Goal: Task Accomplishment & Management: Use online tool/utility

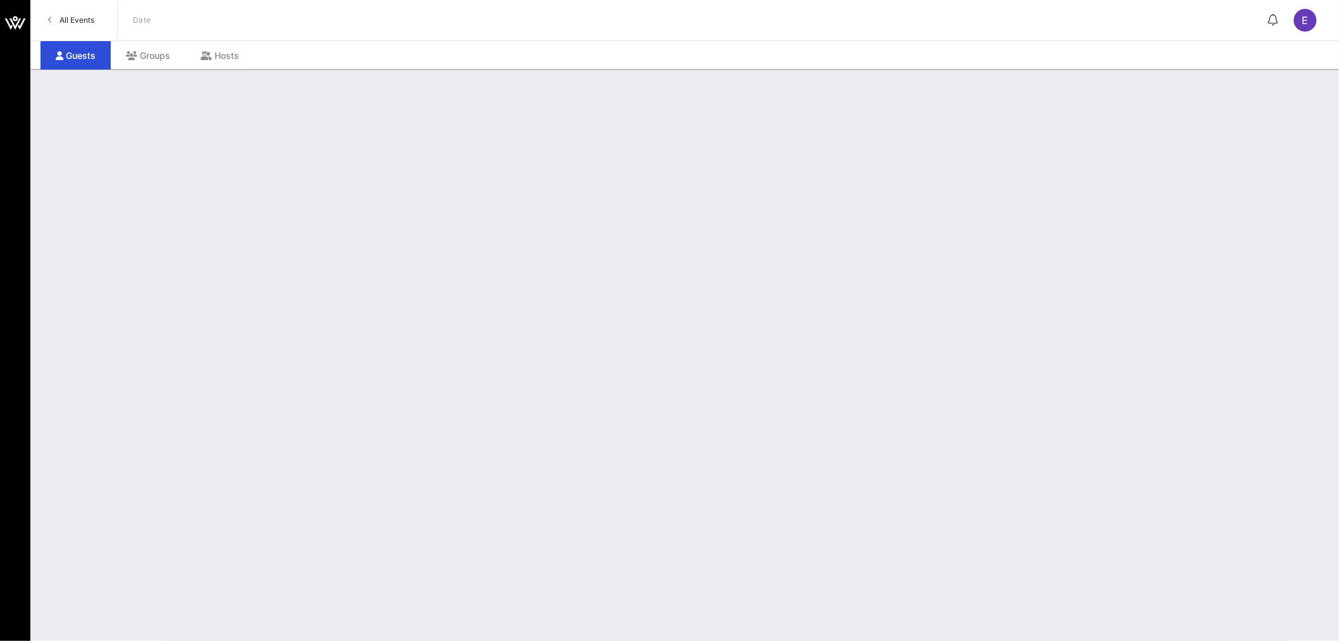
click at [80, 15] on span "All Events" at bounding box center [76, 19] width 35 height 9
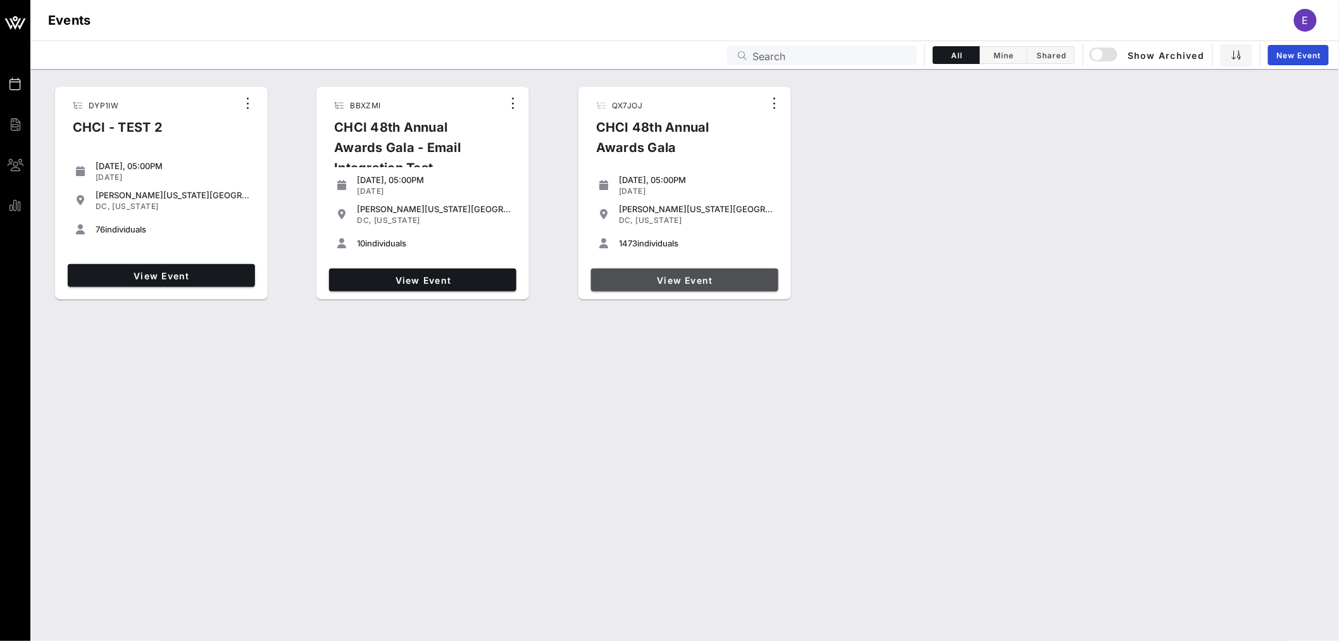
click at [689, 280] on span "View Event" at bounding box center [684, 280] width 177 height 11
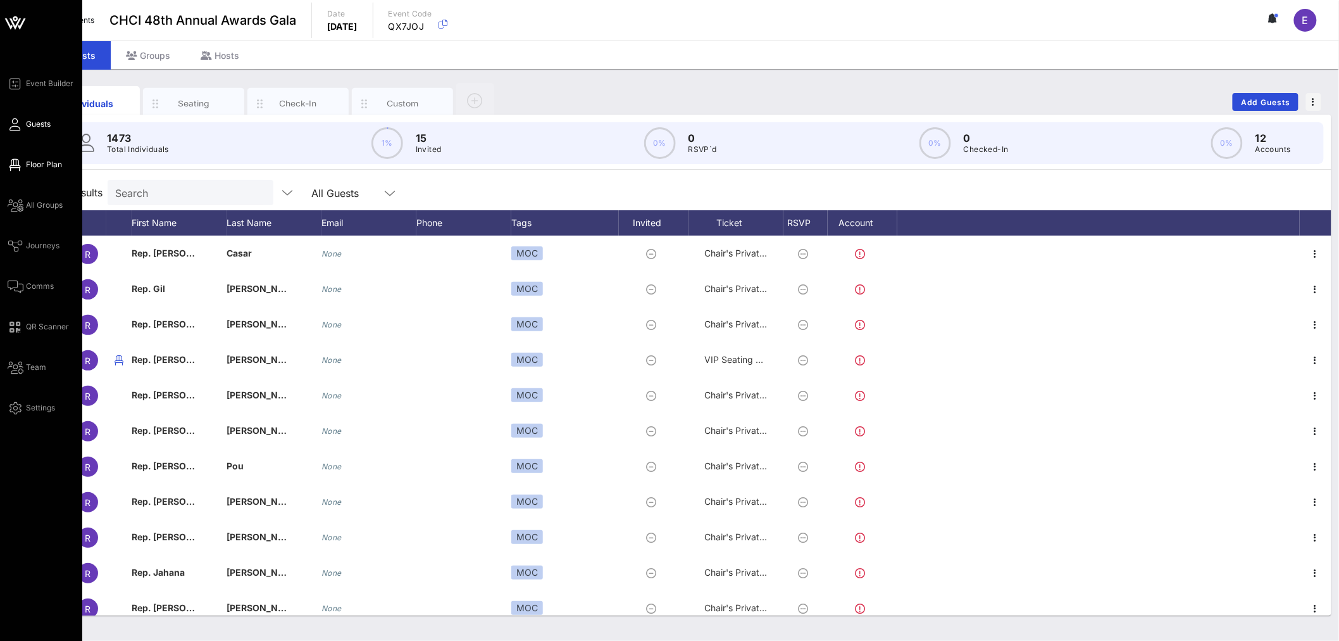
click at [42, 159] on span "Floor Plan" at bounding box center [44, 164] width 36 height 11
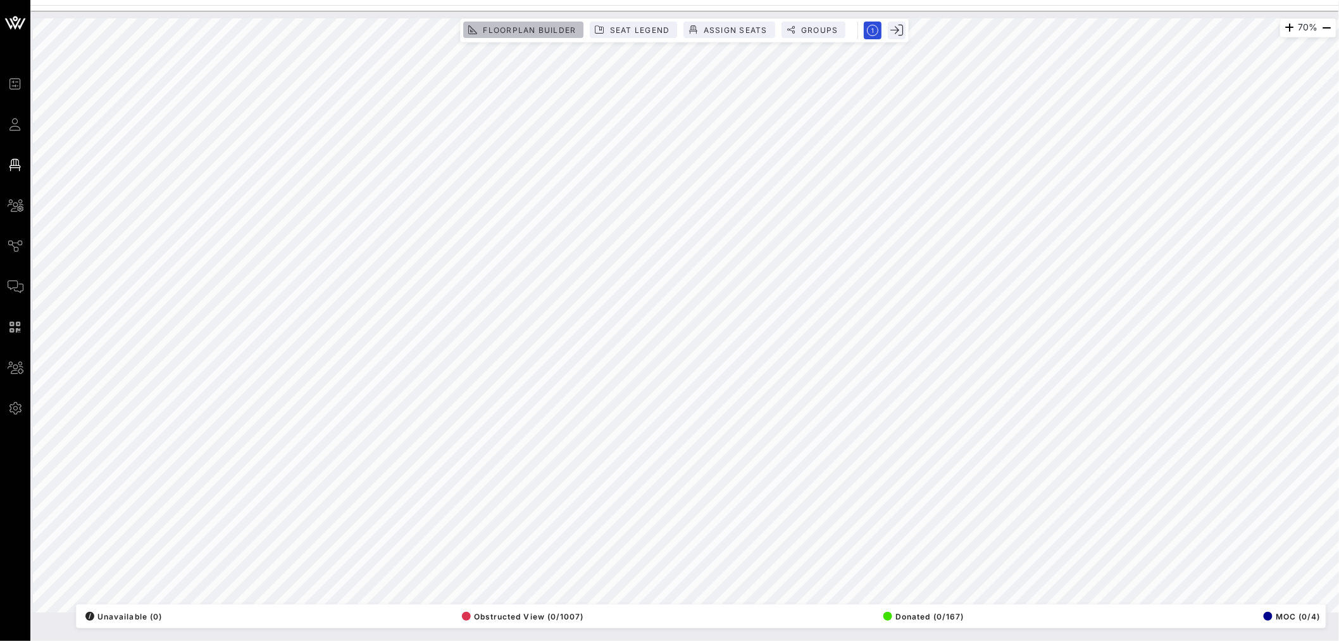
click at [549, 32] on span "Floorplan Builder" at bounding box center [529, 29] width 94 height 9
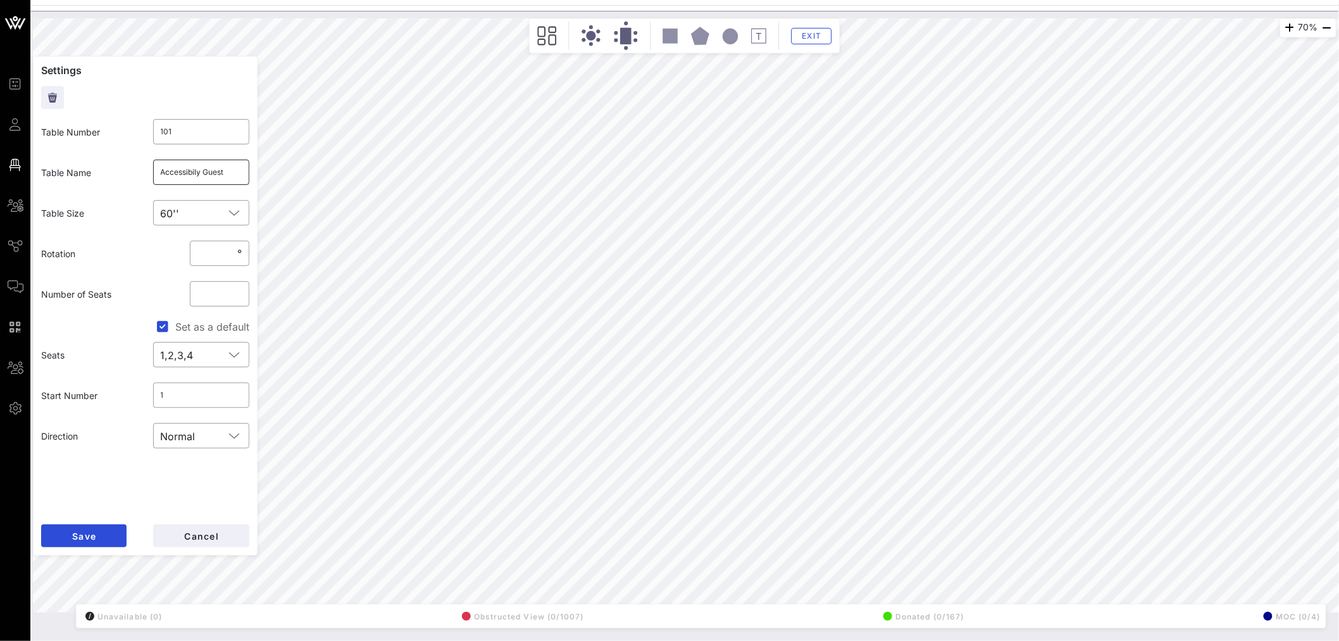
click at [198, 169] on input "Accessibily Guest" at bounding box center [202, 172] width 82 height 20
drag, startPoint x: 194, startPoint y: 178, endPoint x: 203, endPoint y: 172, distance: 11.3
click at [203, 172] on input "Accessibily Guest" at bounding box center [202, 172] width 82 height 20
click at [230, 173] on input "Accessibility Guest" at bounding box center [202, 172] width 82 height 20
type input "Accessibility Guests"
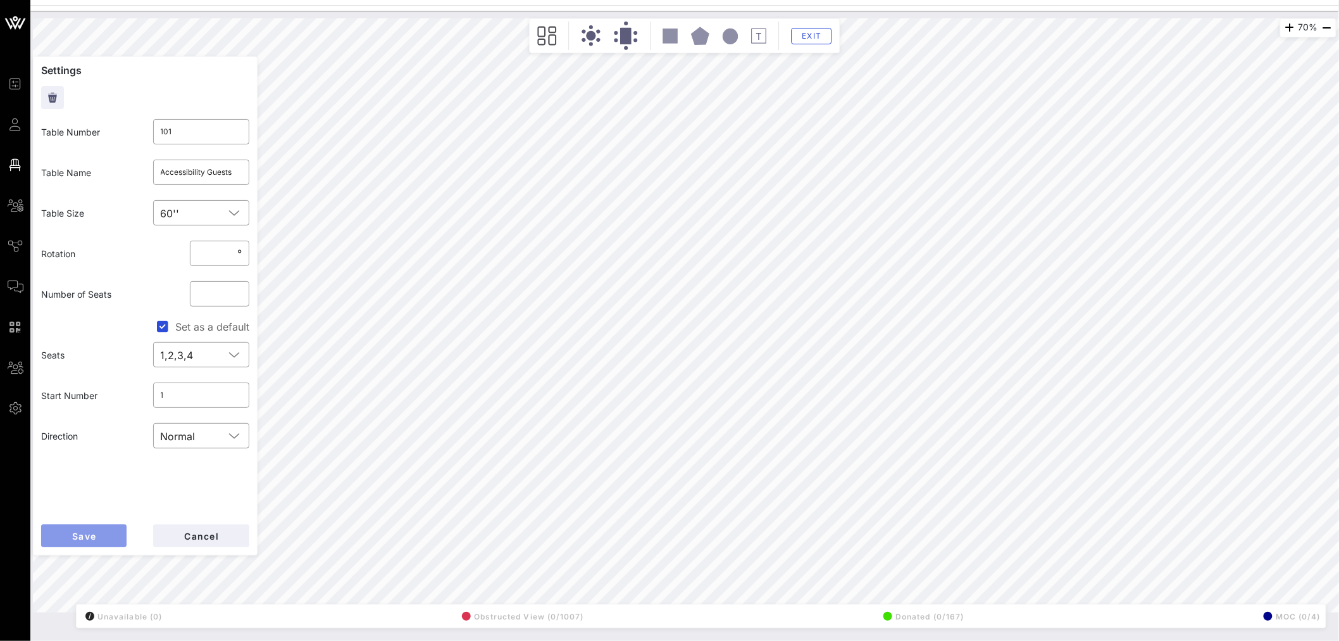
click at [102, 534] on button "Save" at bounding box center [83, 535] width 85 height 23
